Goal: Check status: Check status

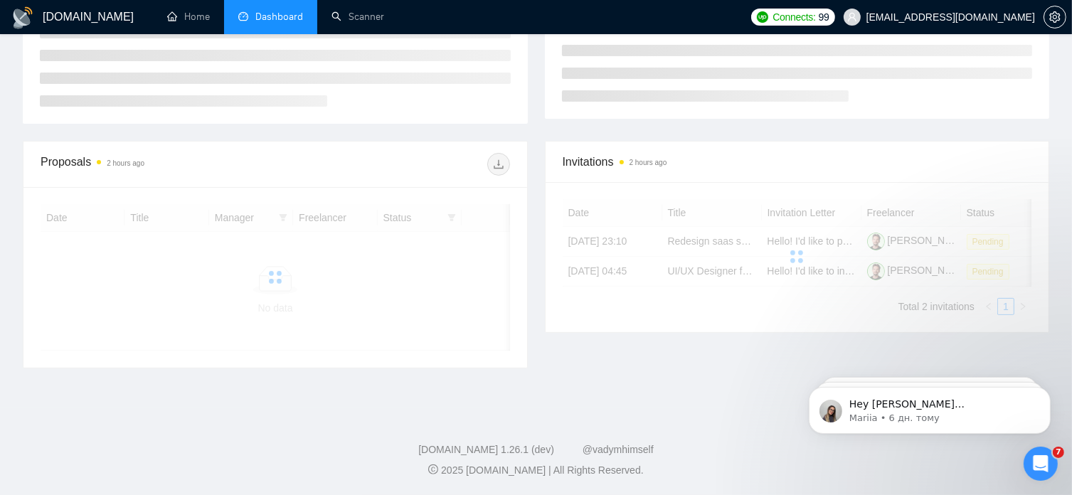
scroll to position [295, 0]
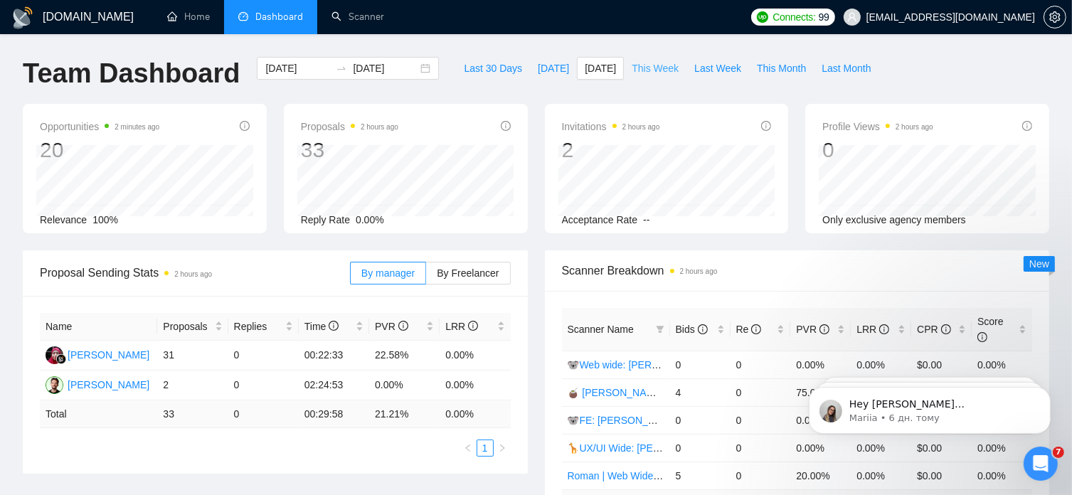
click at [632, 69] on span "This Week" at bounding box center [655, 68] width 47 height 16
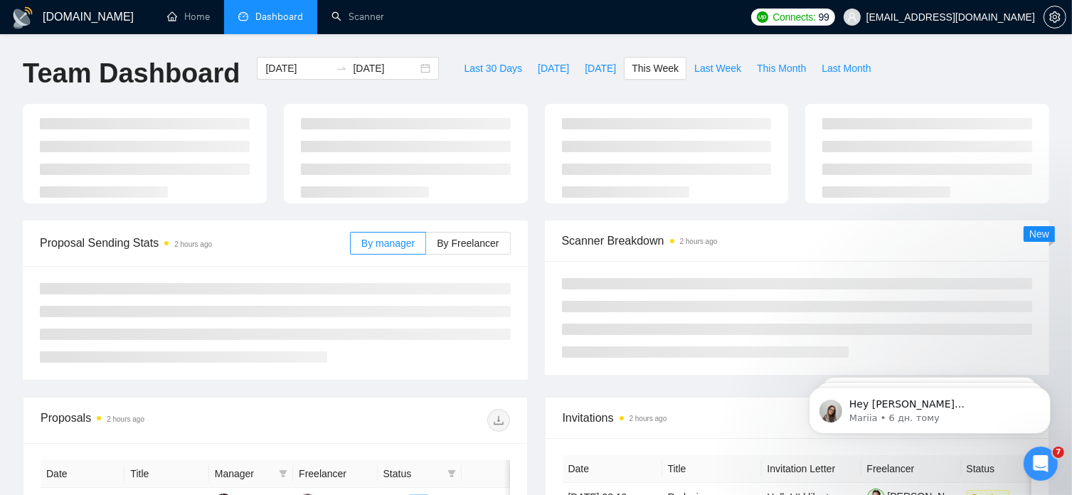
type input "2025-09-29"
type input "2025-10-05"
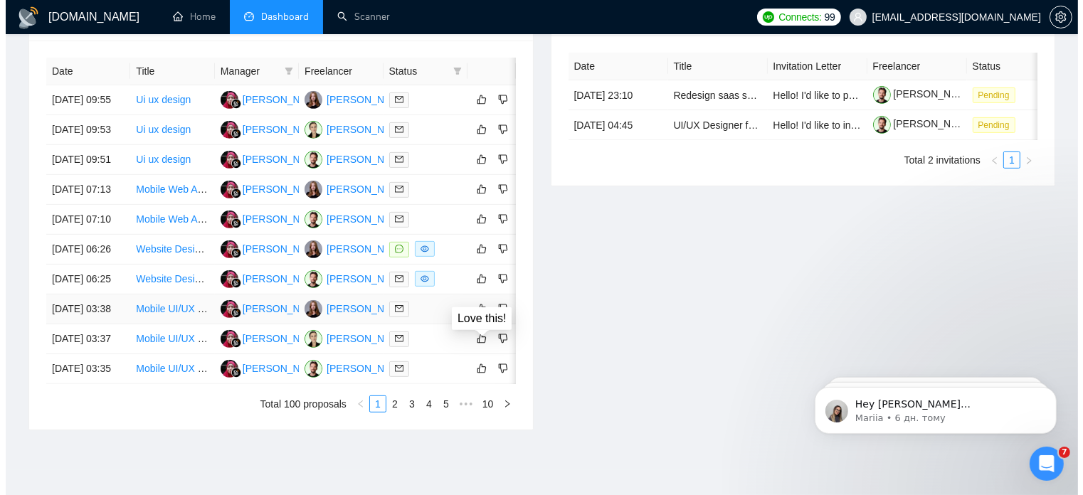
scroll to position [588, 0]
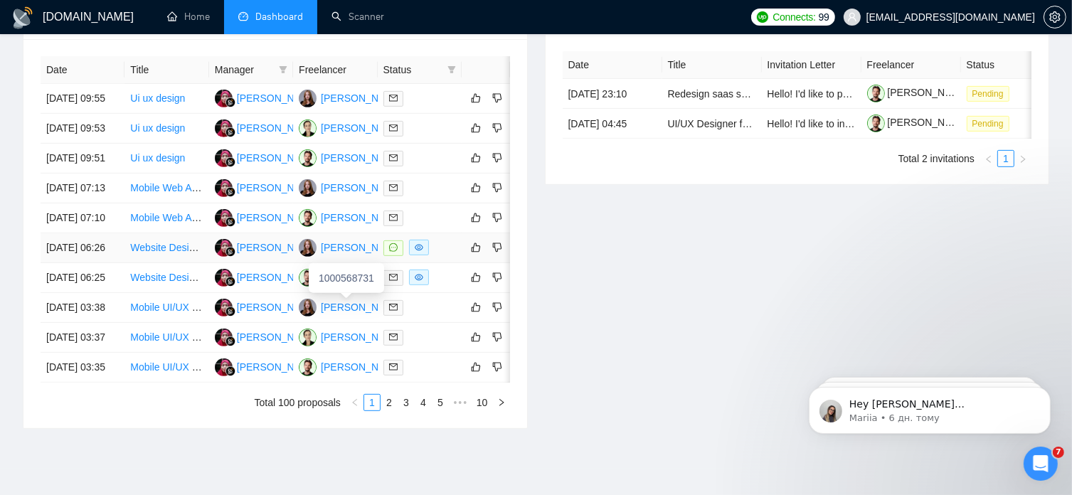
click at [336, 255] on div "[PERSON_NAME]" at bounding box center [362, 248] width 82 height 16
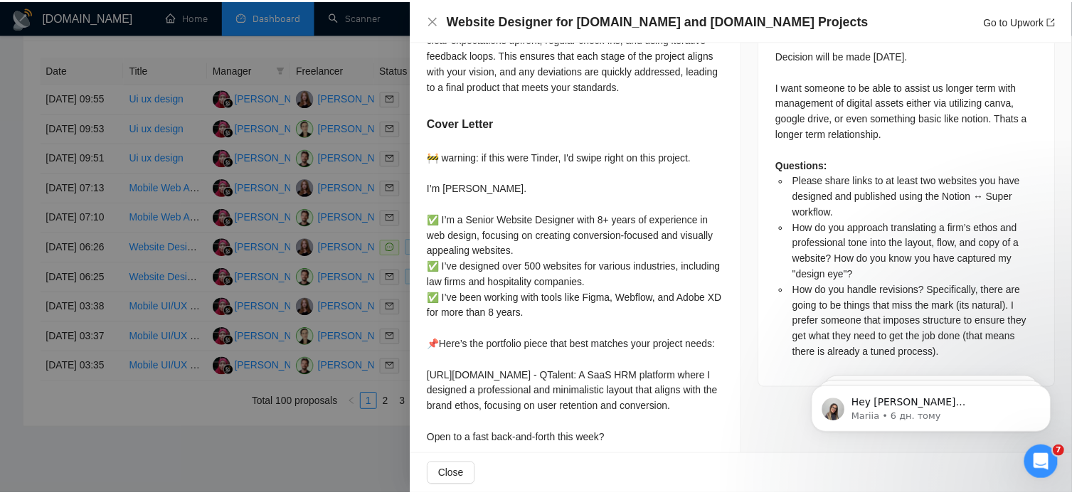
scroll to position [831, 0]
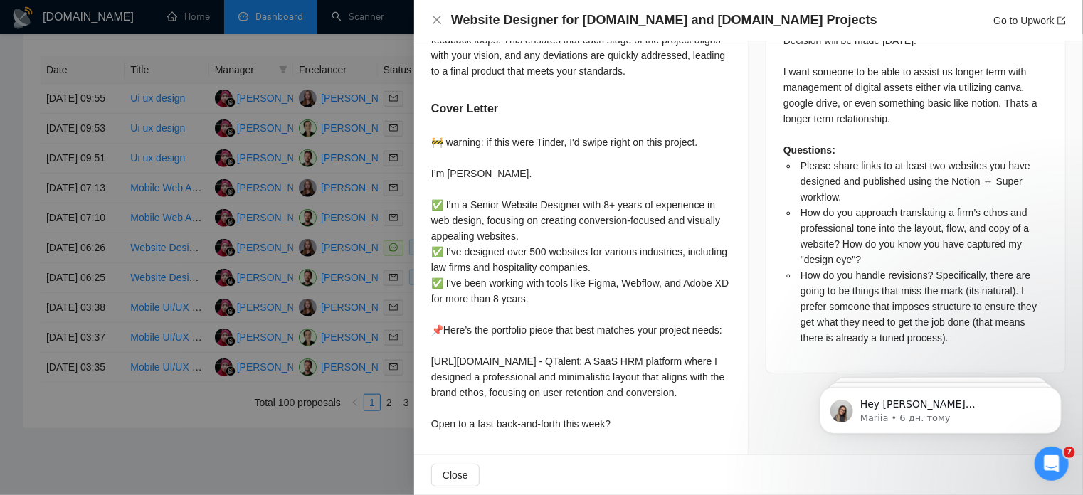
click at [176, 367] on div at bounding box center [541, 247] width 1083 height 495
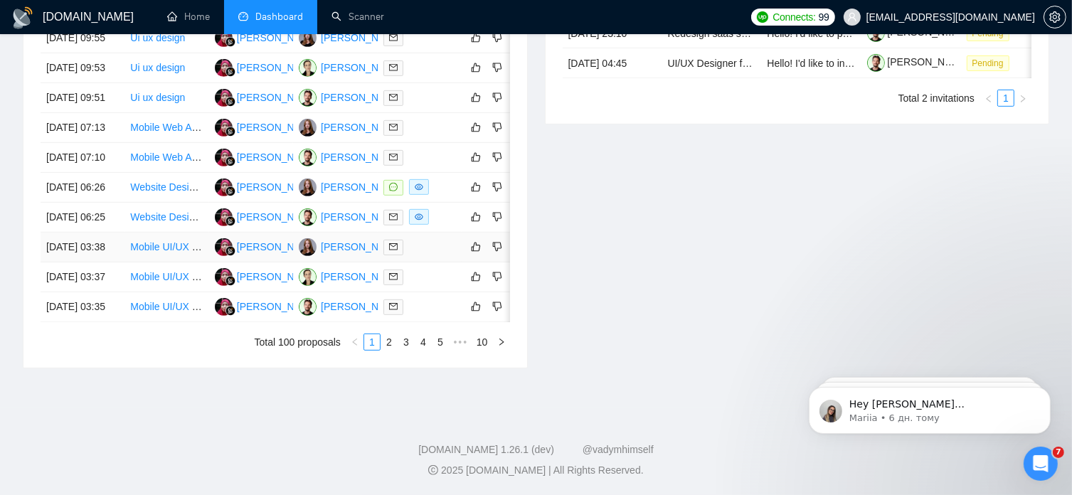
scroll to position [775, 0]
click at [388, 348] on link "2" at bounding box center [389, 342] width 16 height 16
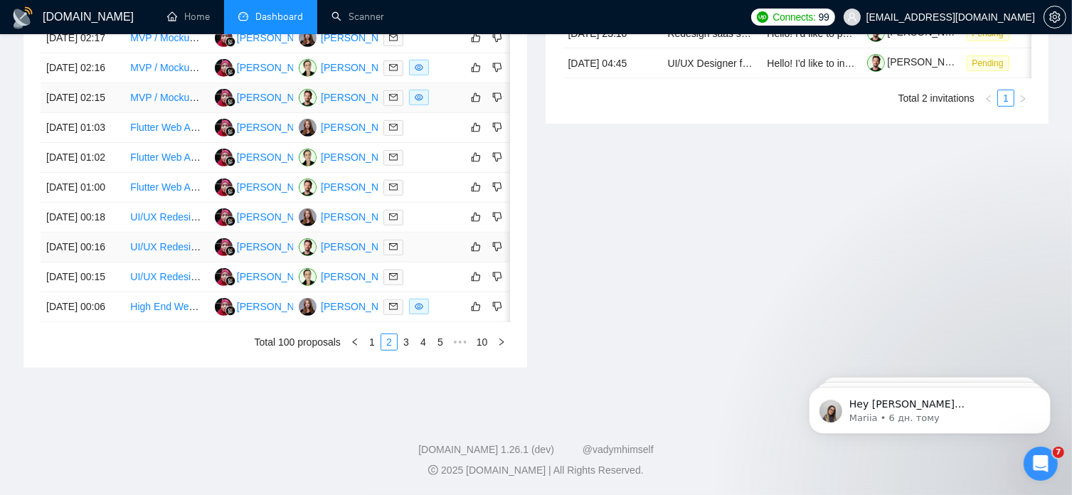
scroll to position [775, 0]
click at [408, 343] on link "3" at bounding box center [406, 342] width 16 height 16
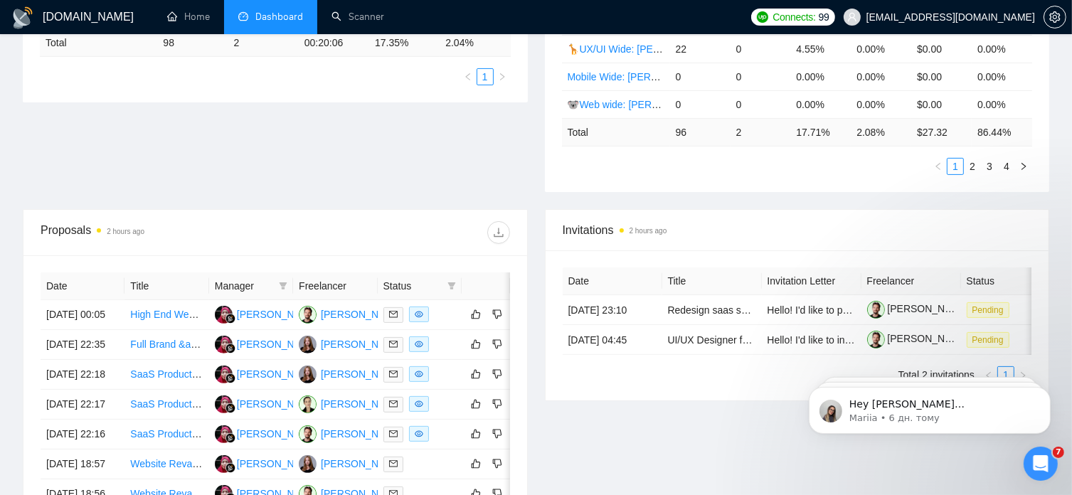
scroll to position [371, 0]
